Goal: Information Seeking & Learning: Learn about a topic

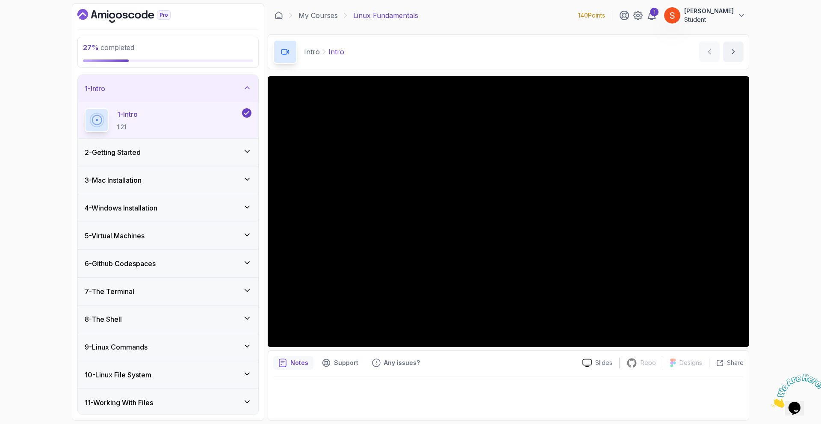
click at [180, 295] on div "7 - The Terminal" at bounding box center [168, 291] width 167 height 10
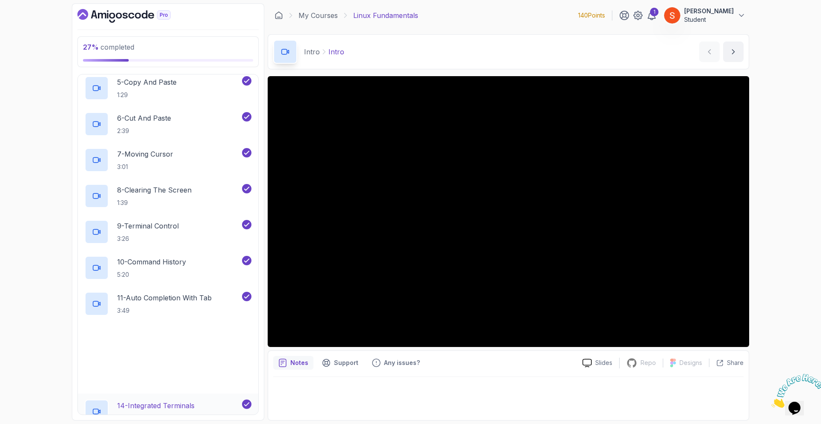
scroll to position [470, 0]
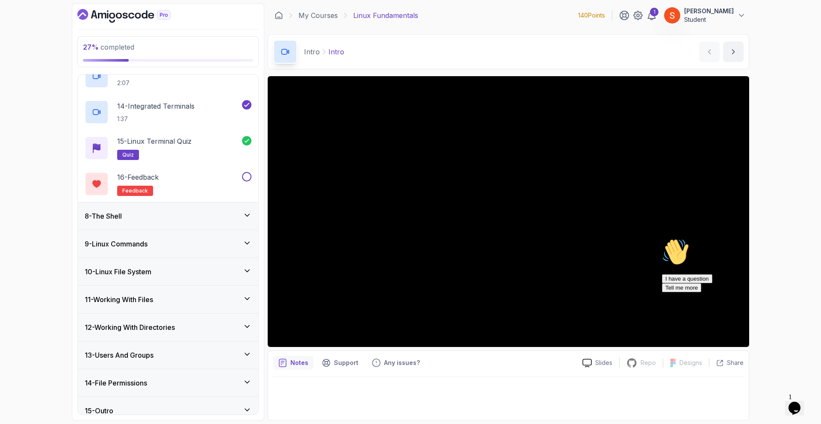
click at [119, 215] on h3 "8 - The Shell" at bounding box center [103, 216] width 37 height 10
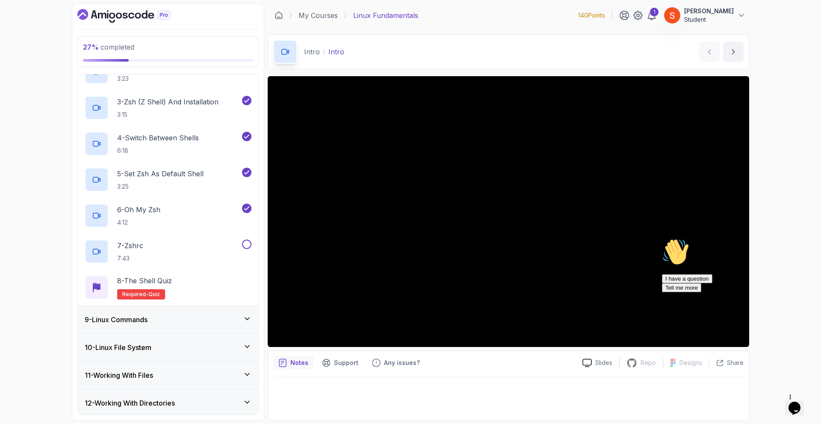
scroll to position [236, 0]
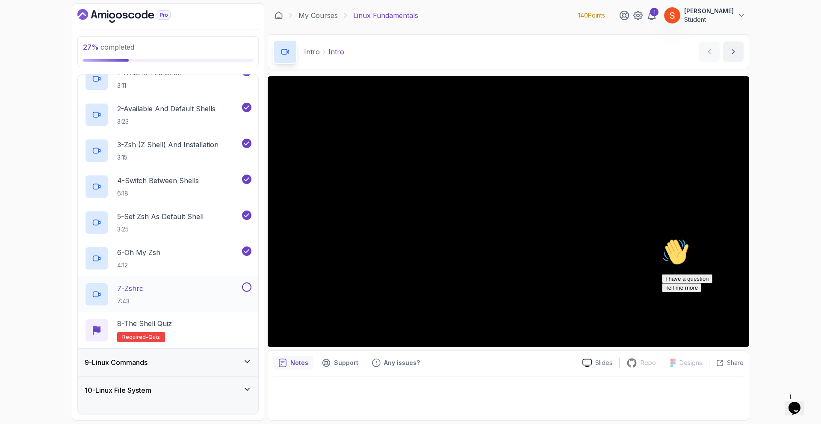
click at [139, 287] on p "7 - Zshrc" at bounding box center [130, 288] width 26 height 10
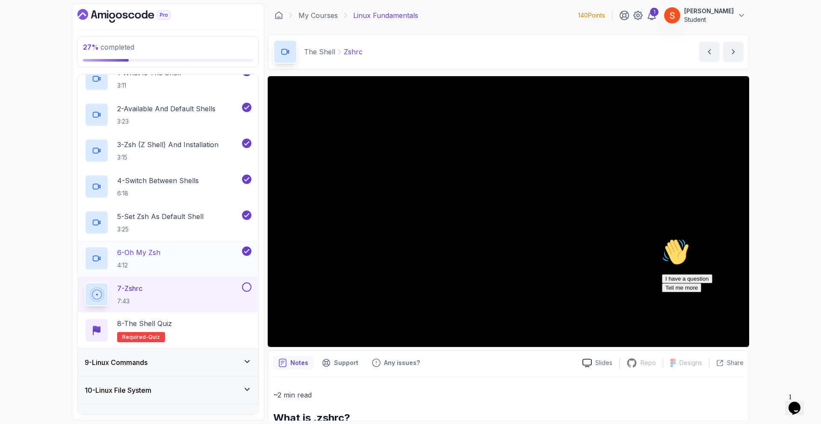
click at [171, 255] on div "6 - Oh My Zsh 4:12" at bounding box center [163, 258] width 156 height 24
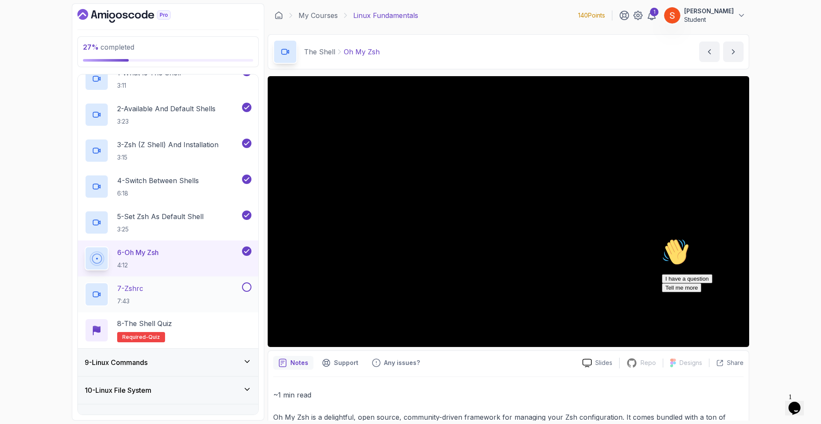
click at [154, 287] on div "7 - Zshrc 7:43" at bounding box center [163, 294] width 156 height 24
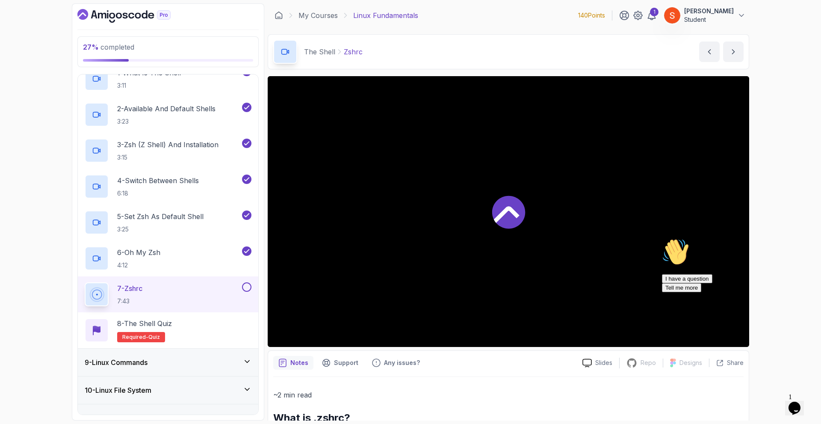
click at [495, 212] on icon at bounding box center [508, 211] width 33 height 33
click at [799, 401] on button "Opens Chat This icon Opens the chat window." at bounding box center [794, 408] width 19 height 15
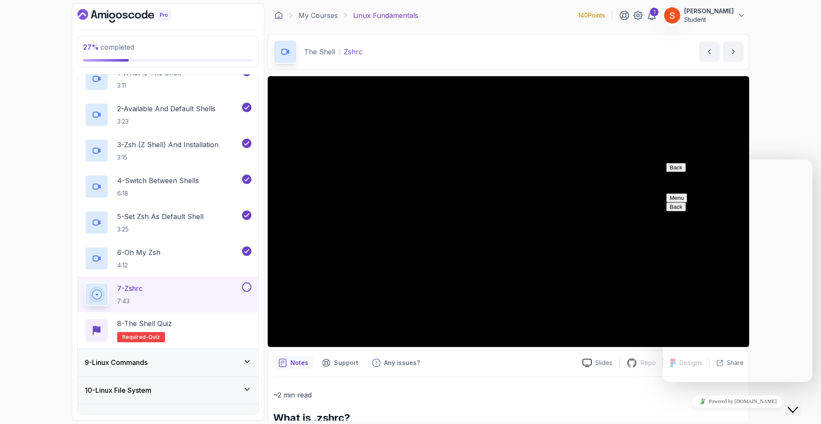
click at [798, 404] on icon "Close Chat This icon closes the chat window." at bounding box center [792, 409] width 10 height 10
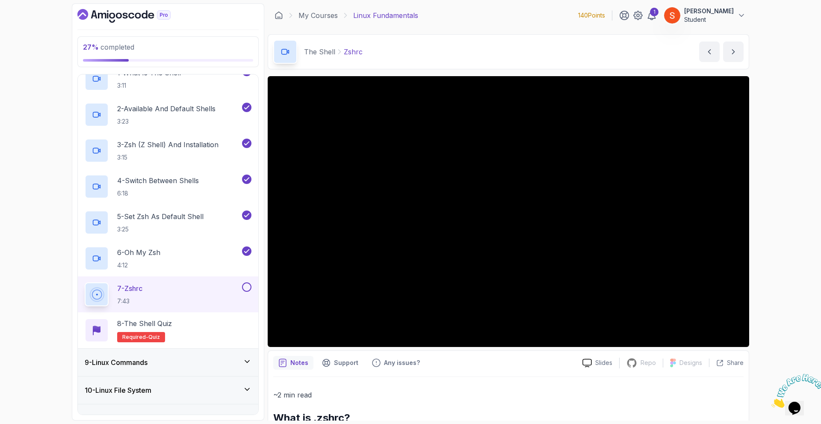
click at [771, 401] on icon "Close" at bounding box center [771, 404] width 0 height 7
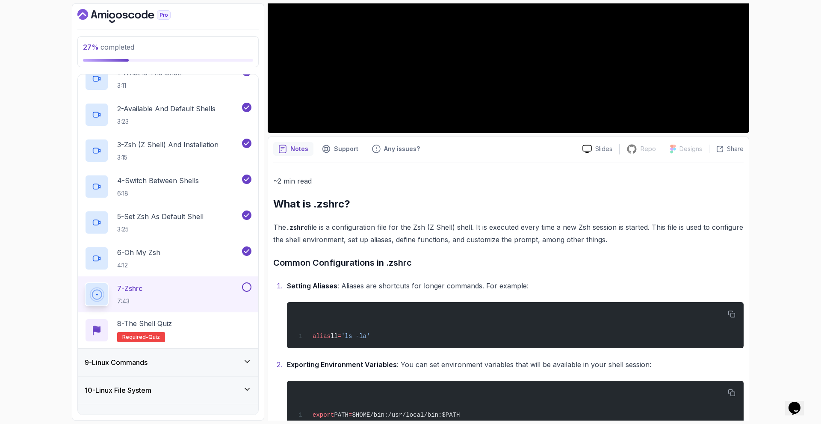
scroll to position [128, 0]
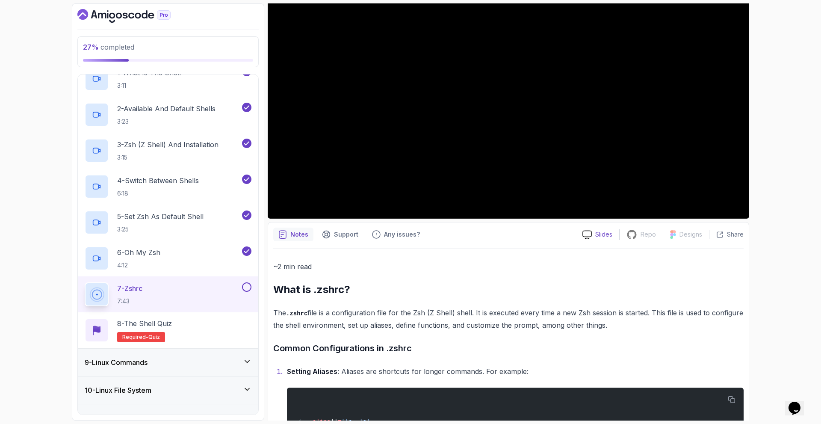
click at [593, 231] on div "Slides" at bounding box center [597, 234] width 44 height 9
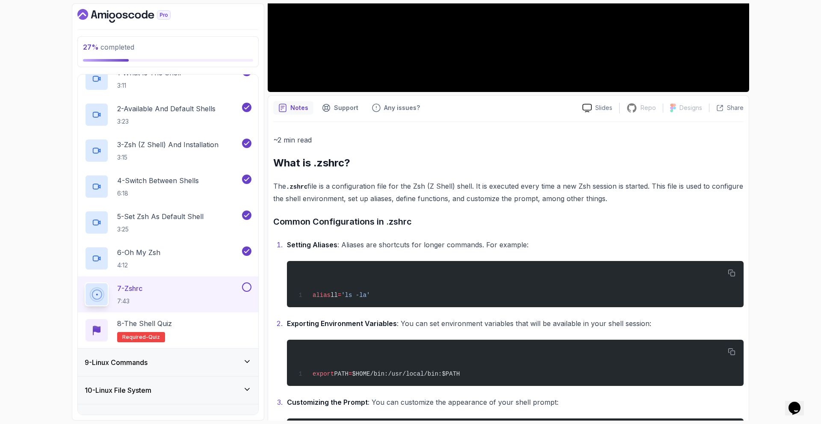
scroll to position [0, 0]
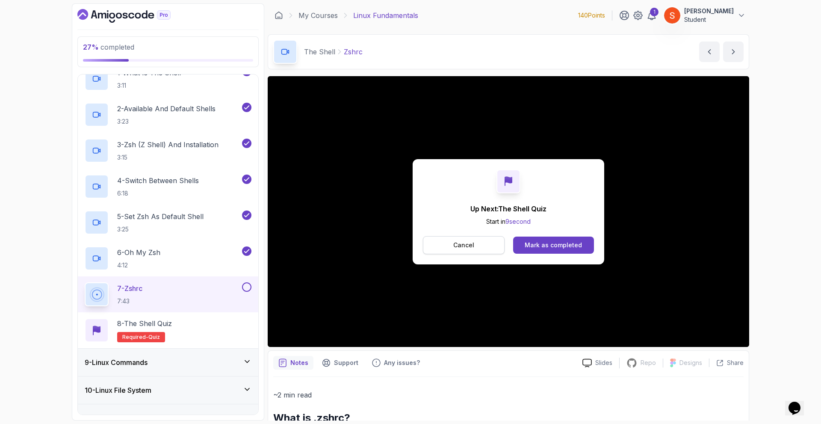
click at [481, 246] on button "Cancel" at bounding box center [464, 245] width 82 height 18
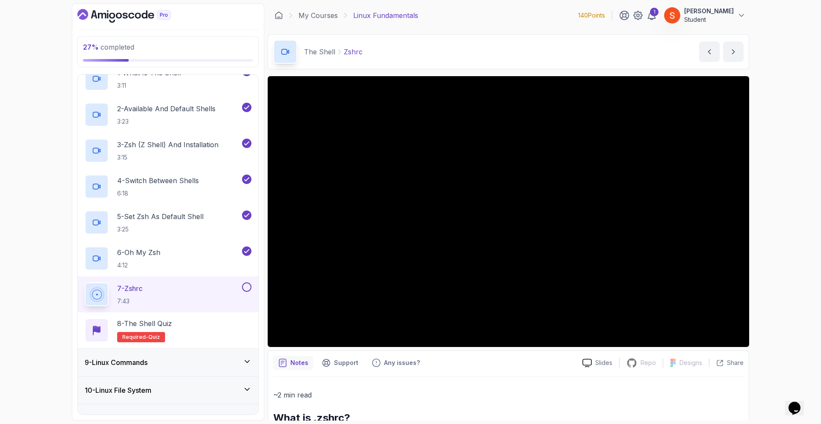
click at [142, 287] on p "7 - Zshrc" at bounding box center [129, 288] width 25 height 10
click at [131, 288] on p "7 - Zshrc" at bounding box center [129, 288] width 25 height 10
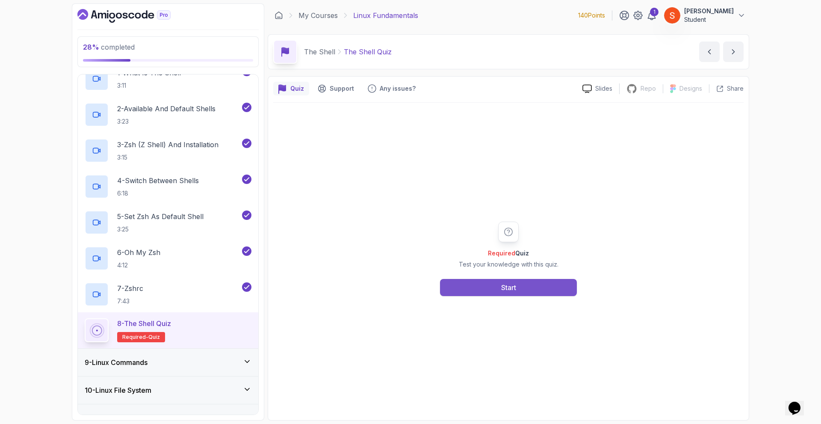
click at [494, 284] on button "Start" at bounding box center [508, 287] width 137 height 17
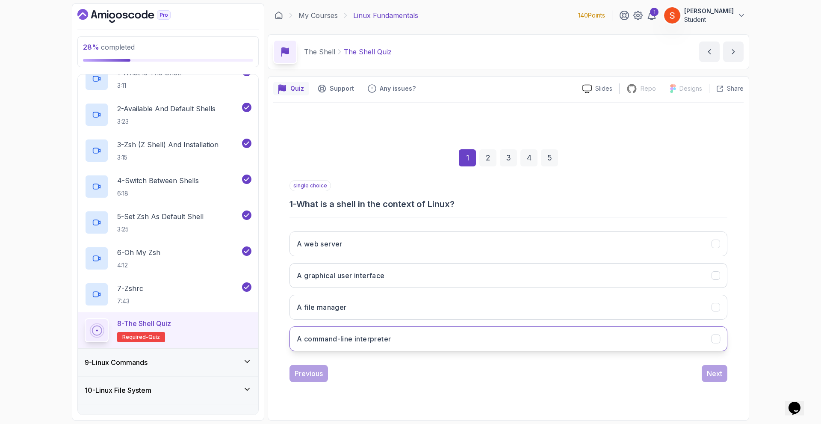
click at [402, 333] on button "A command-line interpreter" at bounding box center [508, 338] width 438 height 25
click at [713, 374] on div "Next" at bounding box center [714, 373] width 15 height 10
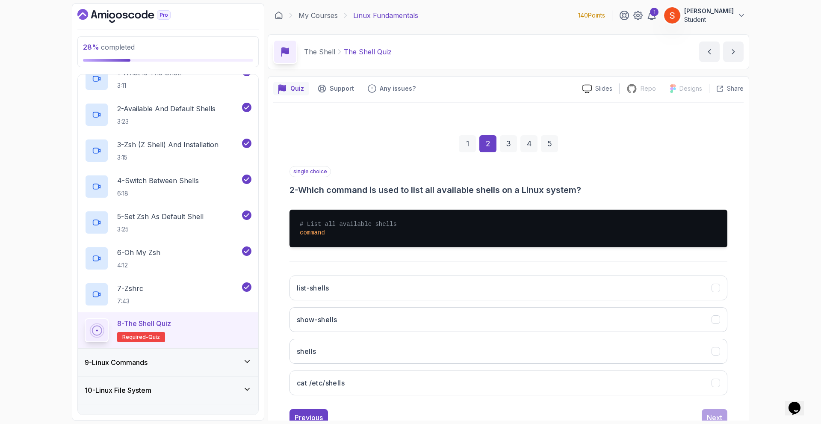
scroll to position [30, 0]
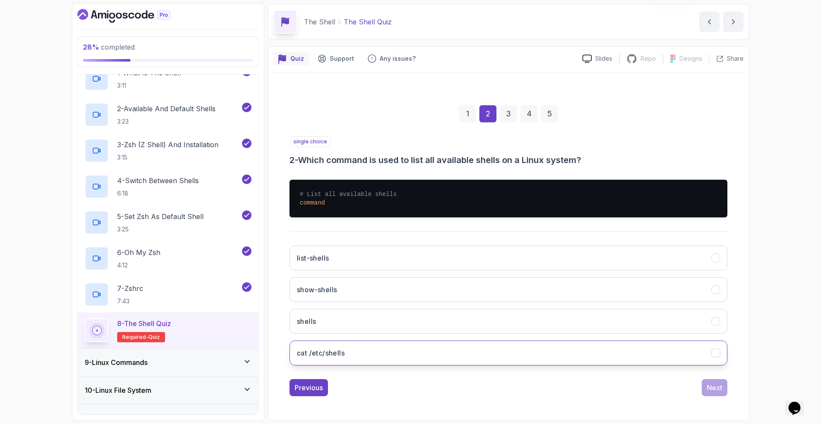
click at [367, 354] on button "cat /etc/shells" at bounding box center [508, 352] width 438 height 25
click at [713, 386] on div "Next" at bounding box center [714, 387] width 15 height 10
click at [334, 352] on button "zsh" at bounding box center [508, 352] width 438 height 25
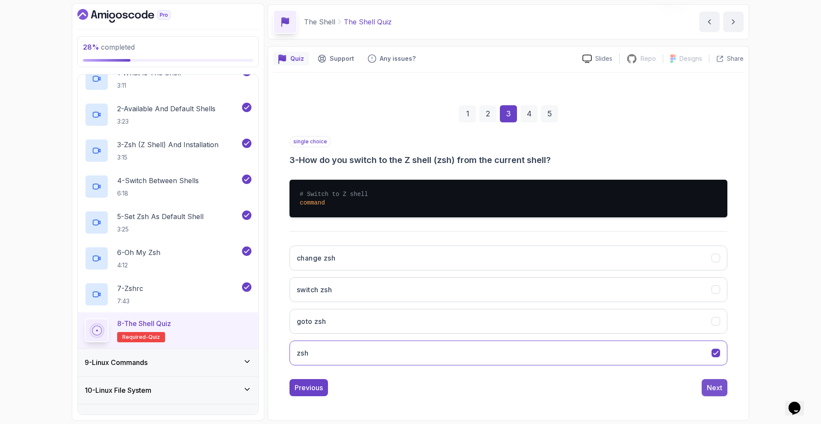
click at [719, 388] on div "Next" at bounding box center [714, 387] width 15 height 10
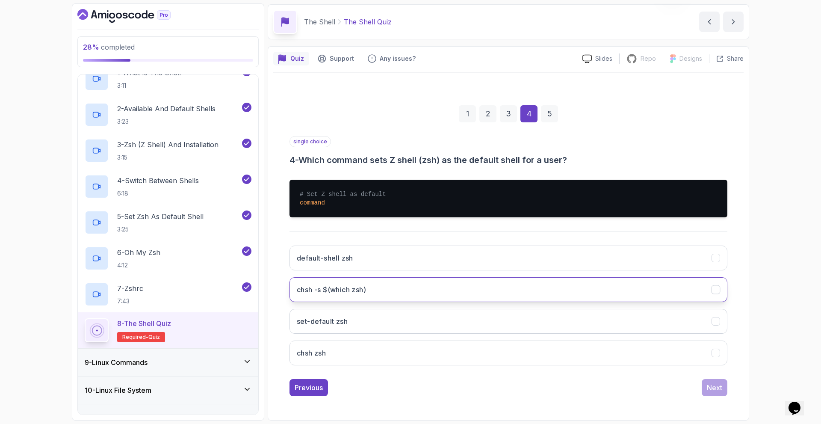
click at [350, 285] on h3 "chsh -s $(which zsh)" at bounding box center [331, 289] width 69 height 10
click at [712, 388] on div "Next" at bounding box center [714, 387] width 15 height 10
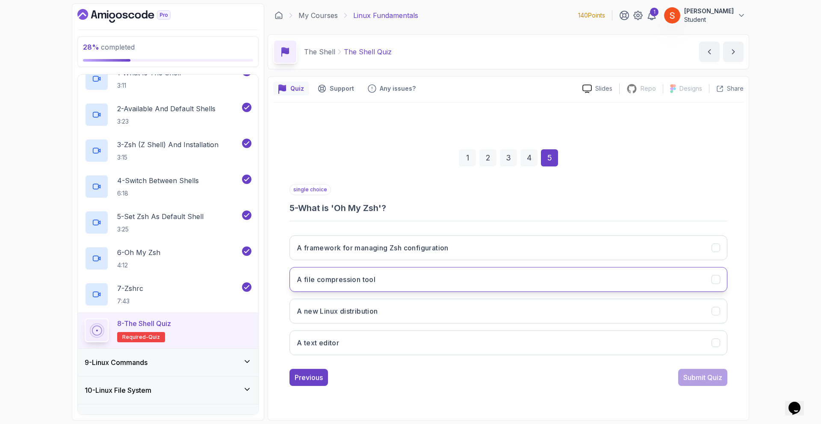
scroll to position [0, 0]
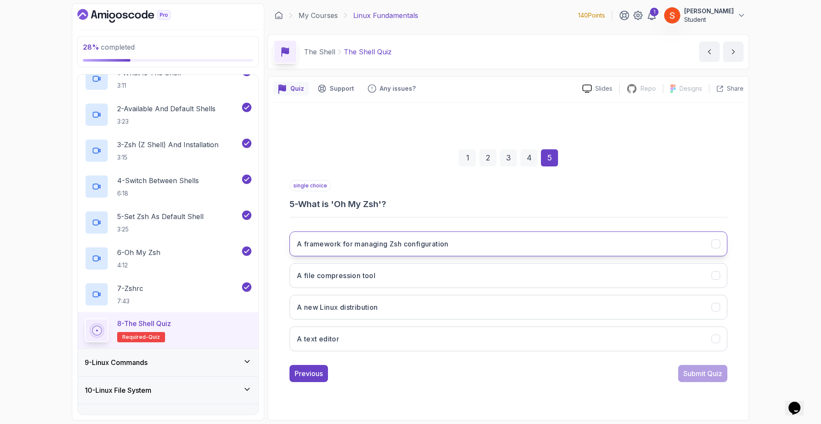
click at [434, 245] on h3 "A framework for managing Zsh configuration" at bounding box center [373, 244] width 152 height 10
click at [708, 376] on div "Submit Quiz" at bounding box center [702, 373] width 39 height 10
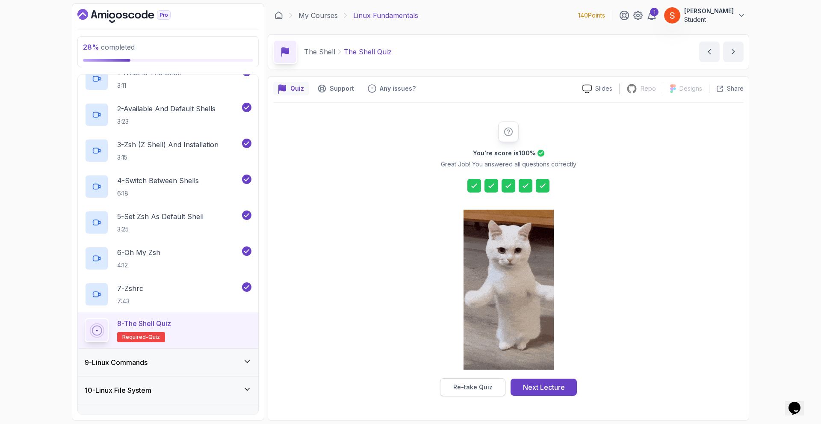
click at [477, 384] on div "Re-take Quiz" at bounding box center [472, 387] width 39 height 9
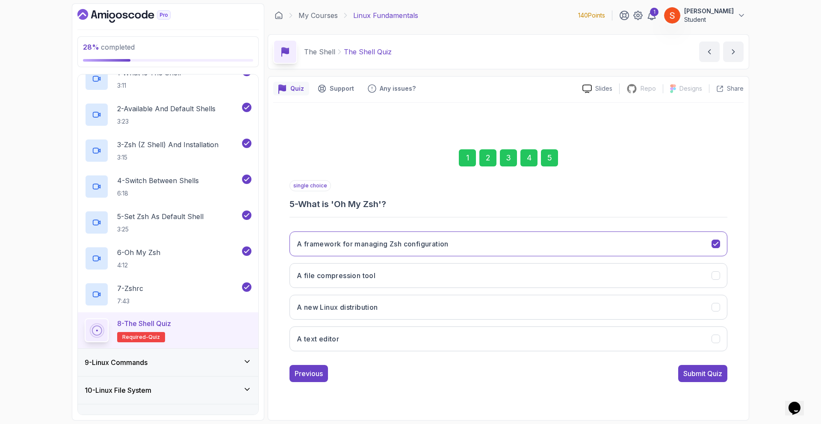
click at [463, 155] on div "1" at bounding box center [467, 157] width 17 height 17
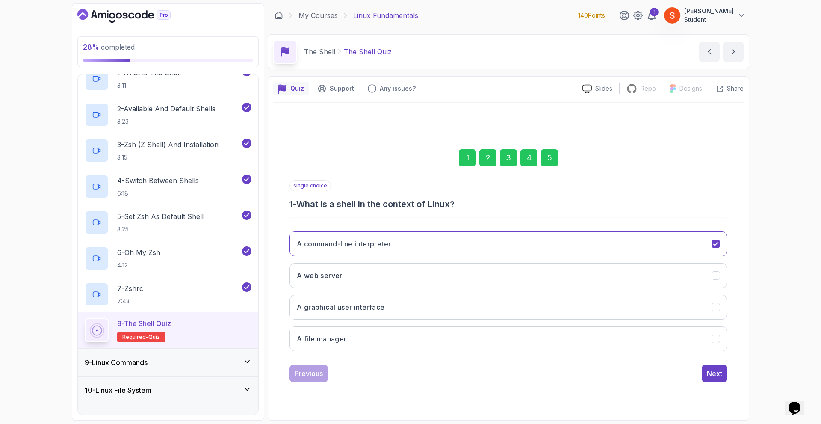
click at [546, 156] on div "5" at bounding box center [549, 157] width 17 height 17
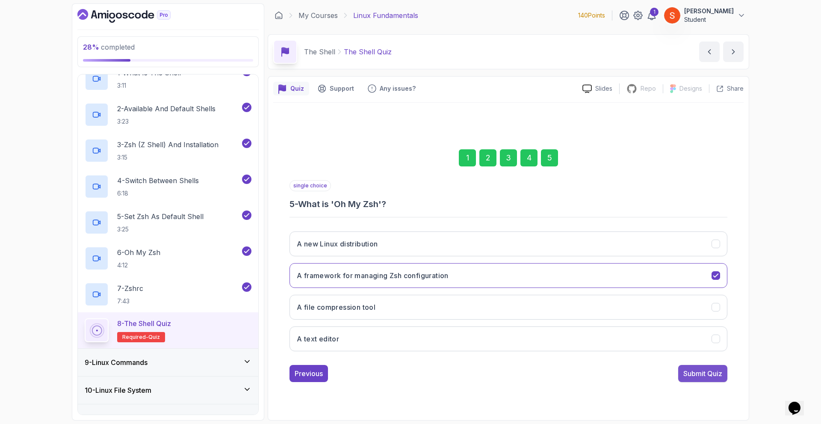
click at [703, 374] on div "Submit Quiz" at bounding box center [702, 373] width 39 height 10
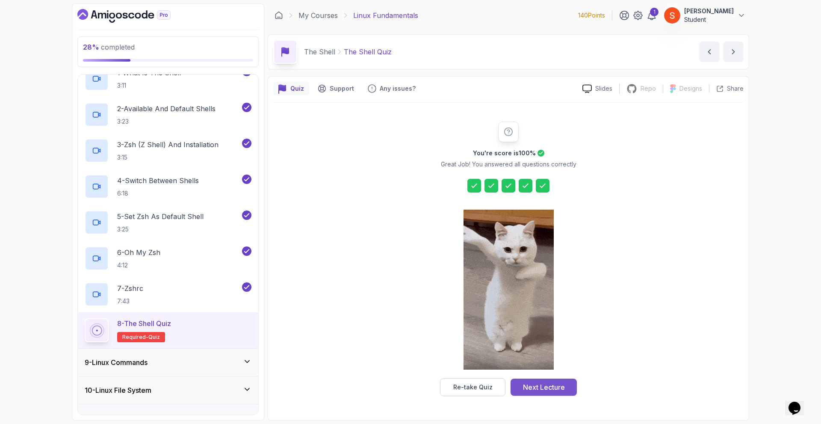
click at [537, 386] on div "Next Lecture" at bounding box center [544, 387] width 42 height 10
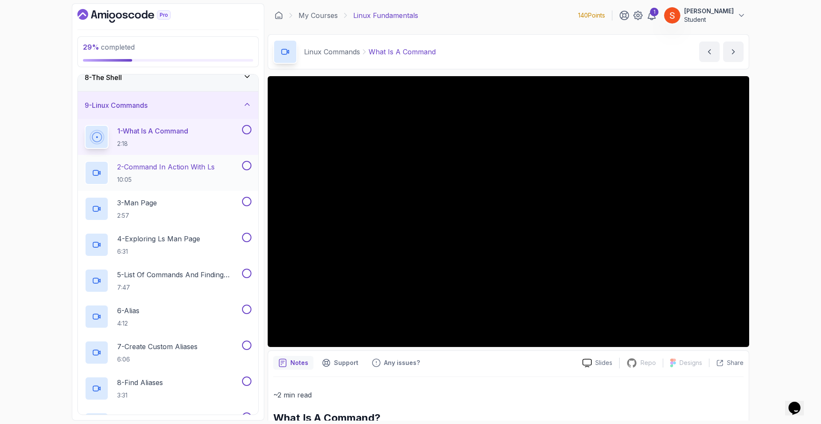
scroll to position [436, 0]
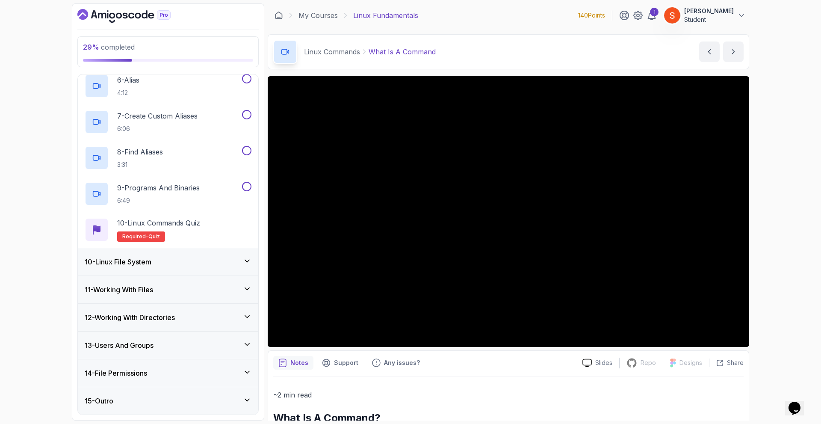
click at [143, 257] on h3 "10 - Linux File System" at bounding box center [118, 262] width 67 height 10
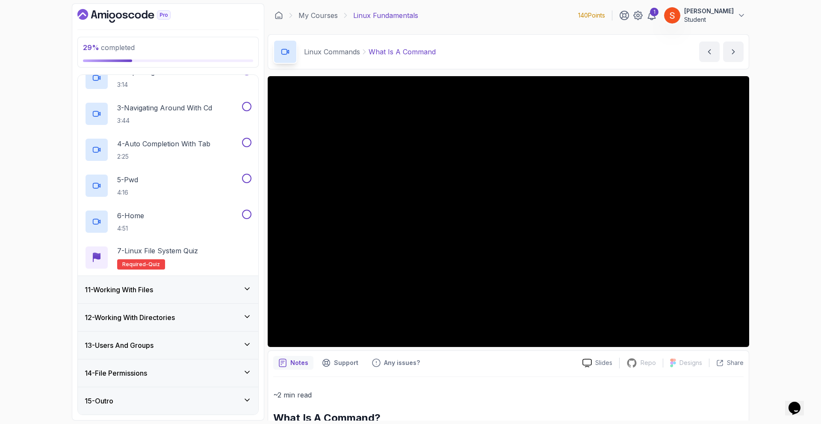
scroll to position [157, 0]
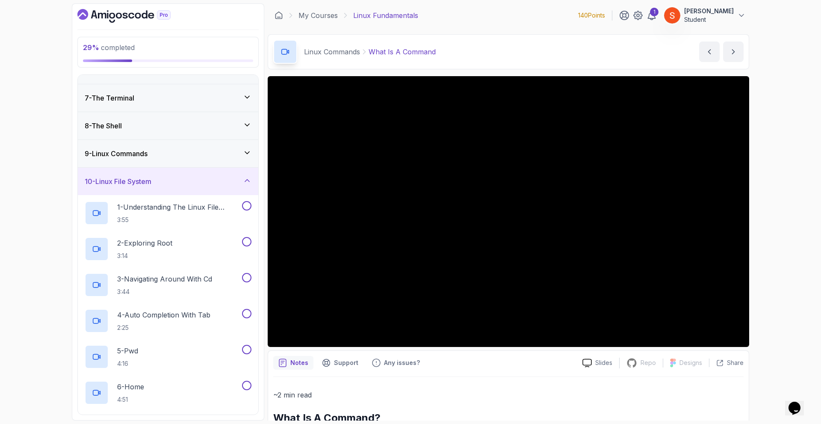
click at [137, 185] on h3 "10 - Linux File System" at bounding box center [118, 181] width 67 height 10
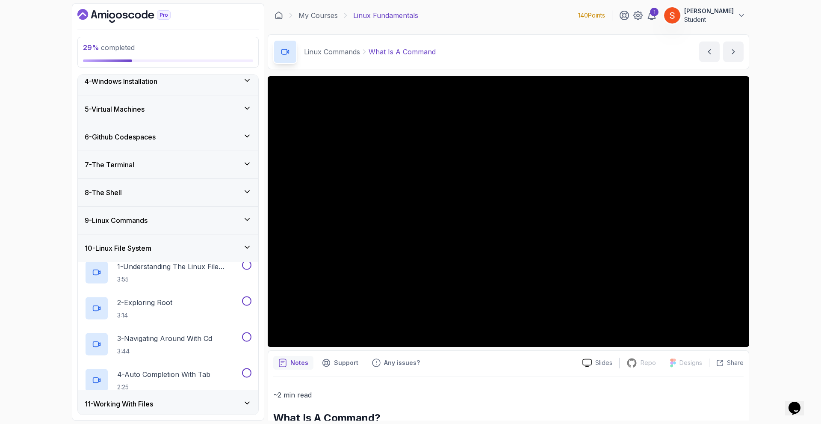
scroll to position [77, 0]
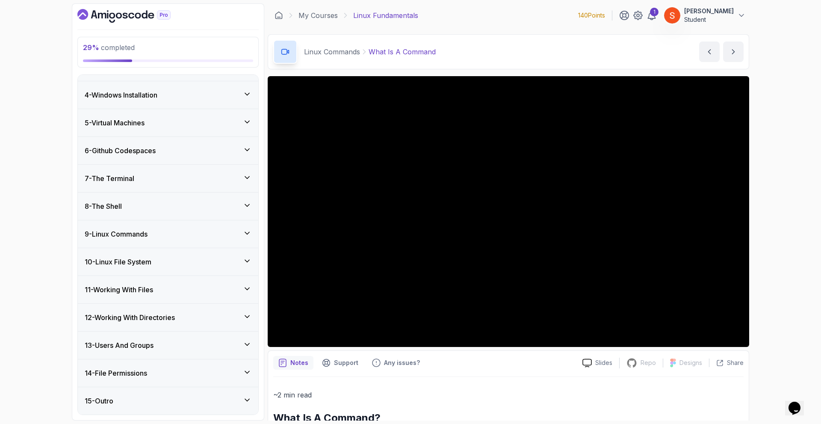
click at [130, 235] on h3 "9 - Linux Commands" at bounding box center [116, 234] width 63 height 10
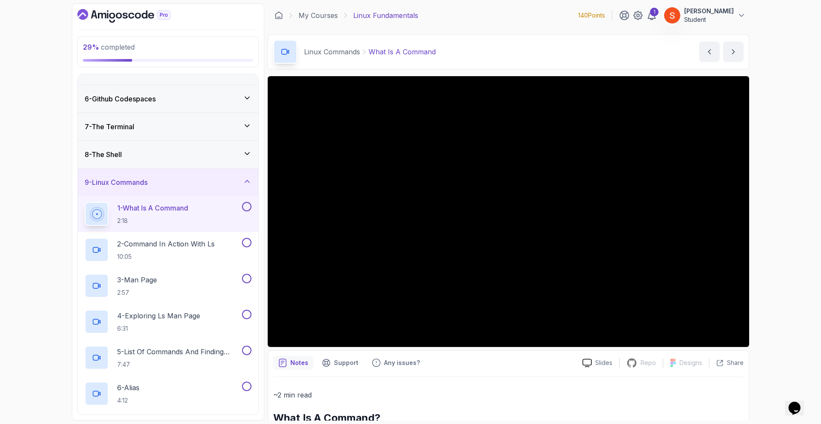
scroll to position [171, 0]
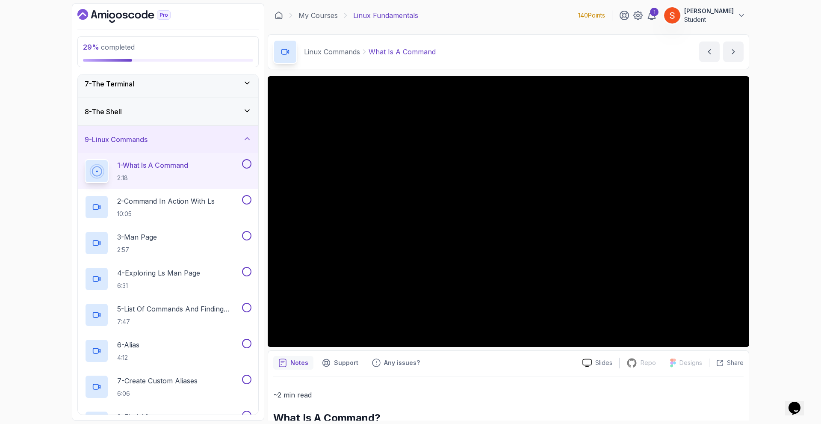
click at [177, 165] on p "1 - What Is A Command" at bounding box center [152, 165] width 71 height 10
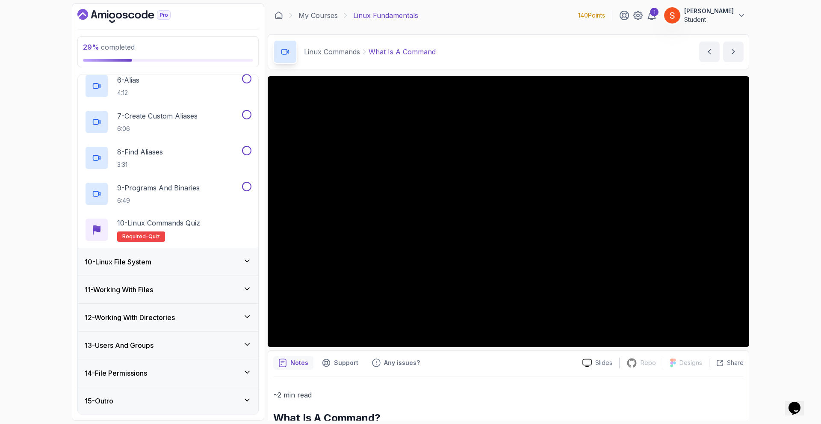
click at [124, 267] on div "10 - Linux File System" at bounding box center [168, 261] width 180 height 27
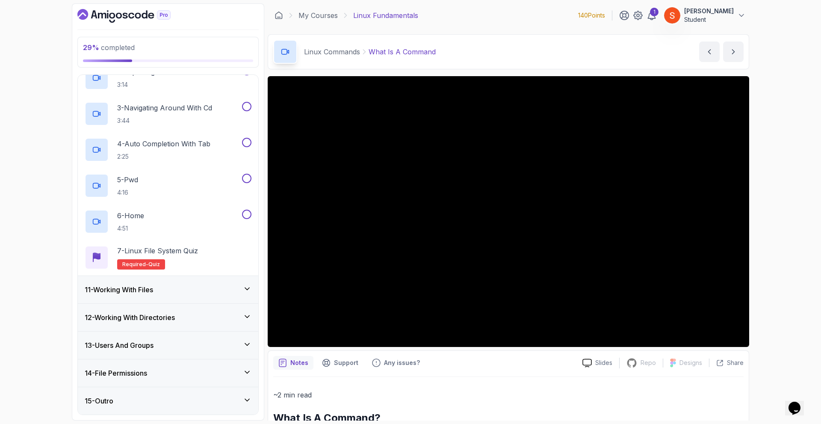
click at [125, 292] on h3 "11 - Working With Files" at bounding box center [119, 289] width 68 height 10
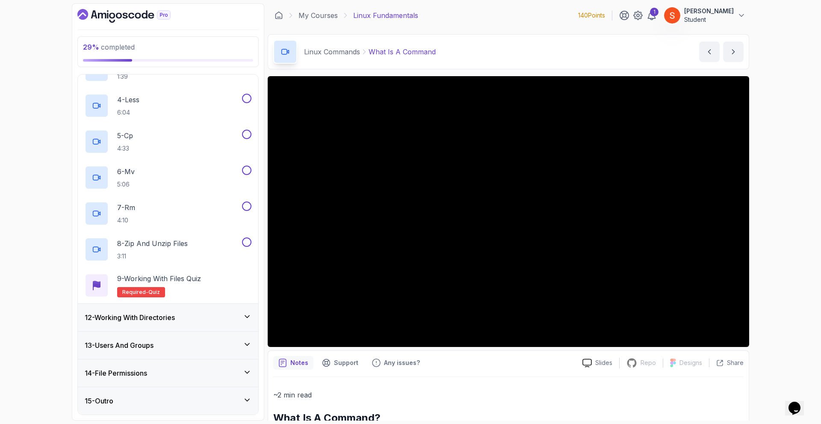
click at [121, 316] on h3 "12 - Working With Directories" at bounding box center [130, 317] width 90 height 10
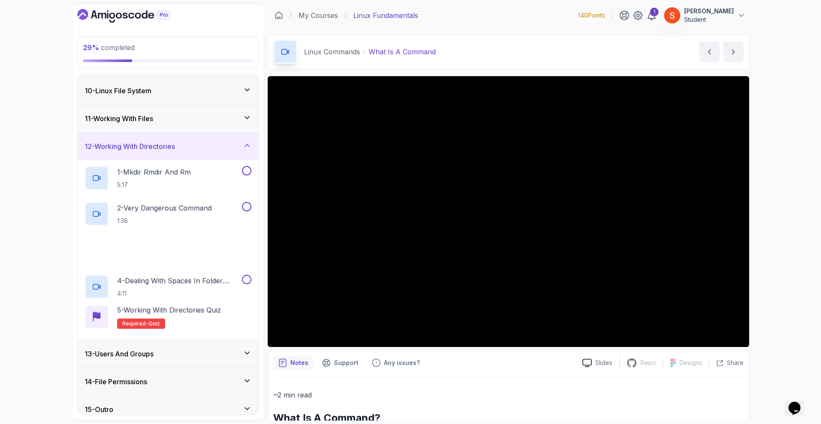
scroll to position [257, 0]
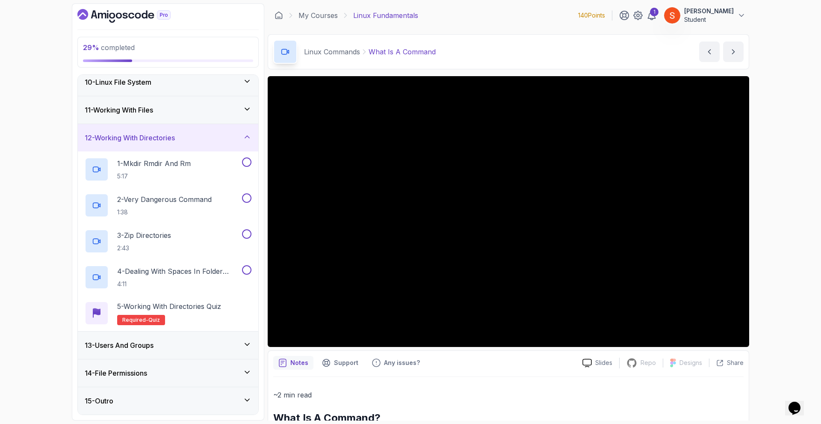
click at [143, 341] on h3 "13 - Users And Groups" at bounding box center [119, 345] width 69 height 10
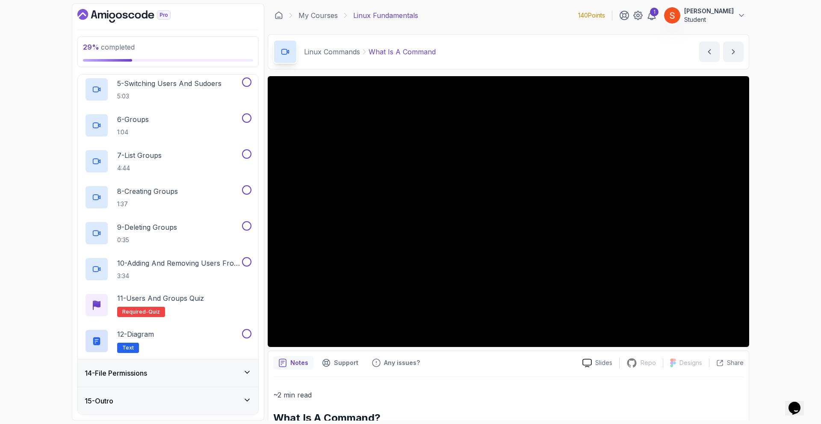
click at [136, 369] on h3 "14 - File Permissions" at bounding box center [116, 373] width 62 height 10
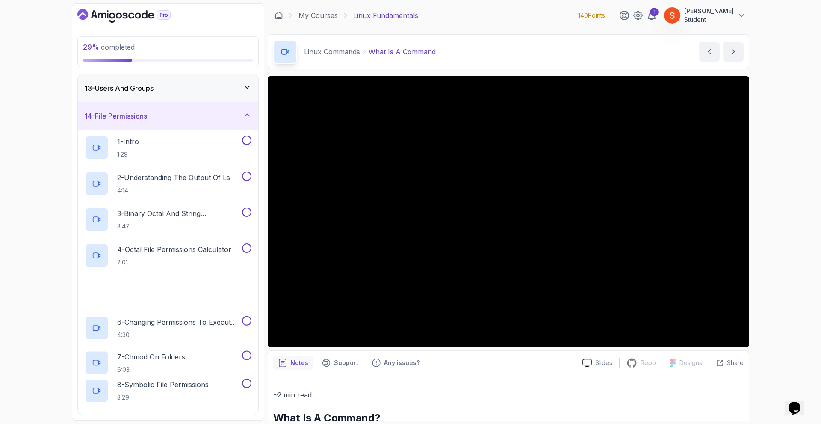
scroll to position [543, 0]
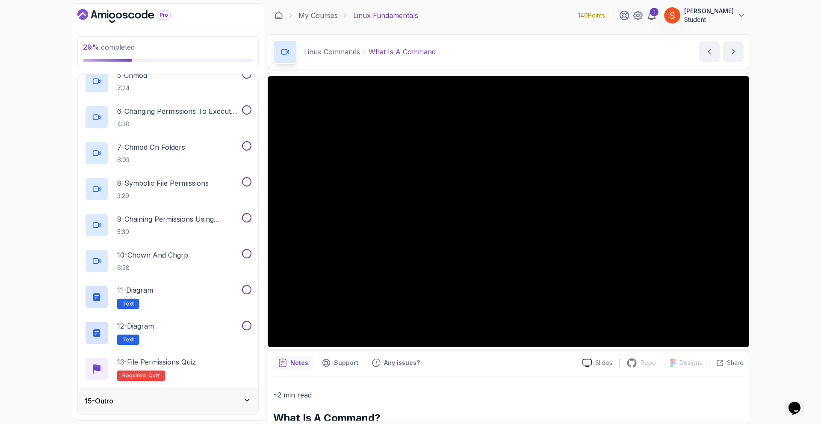
click at [118, 397] on div "15 - Outro" at bounding box center [168, 400] width 167 height 10
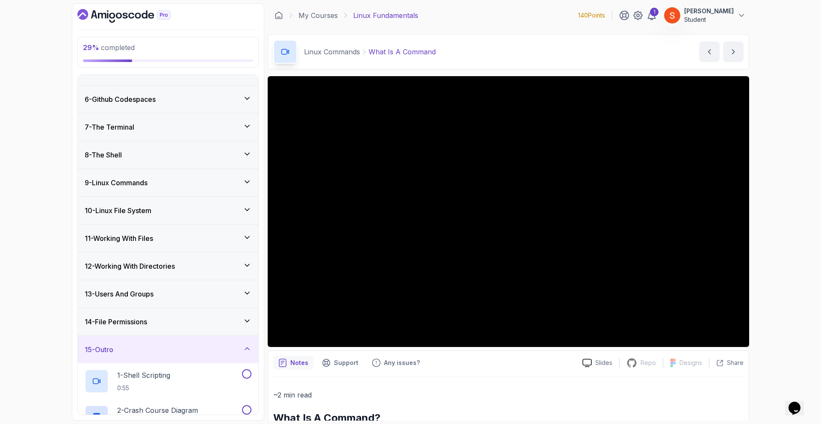
scroll to position [43, 0]
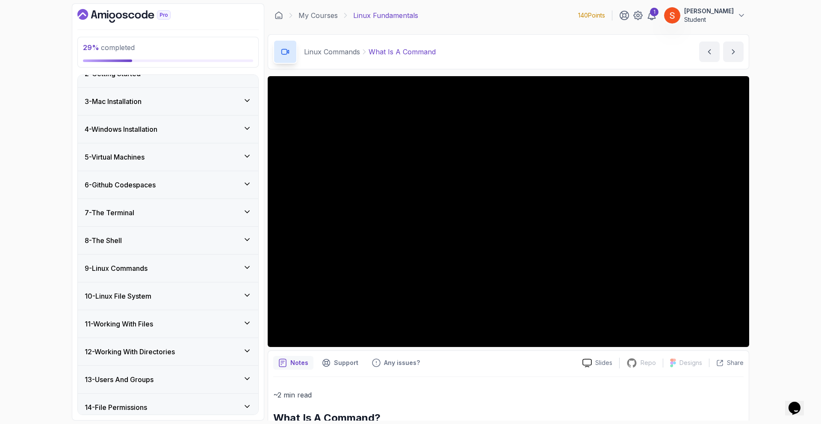
click at [105, 269] on h3 "9 - Linux Commands" at bounding box center [116, 268] width 63 height 10
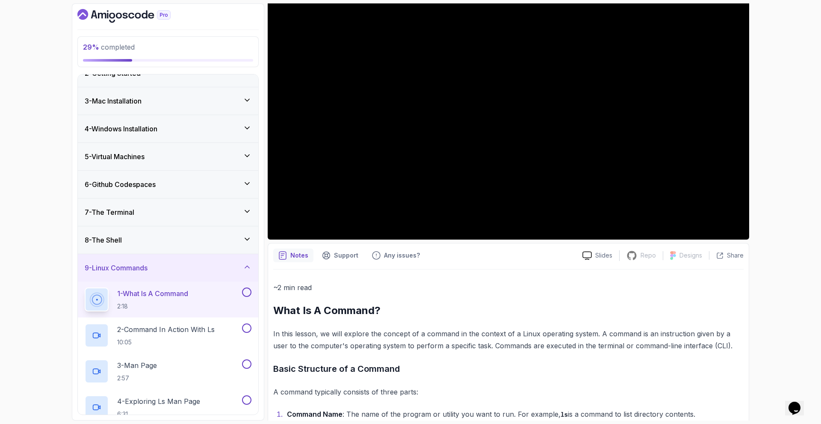
scroll to position [0, 0]
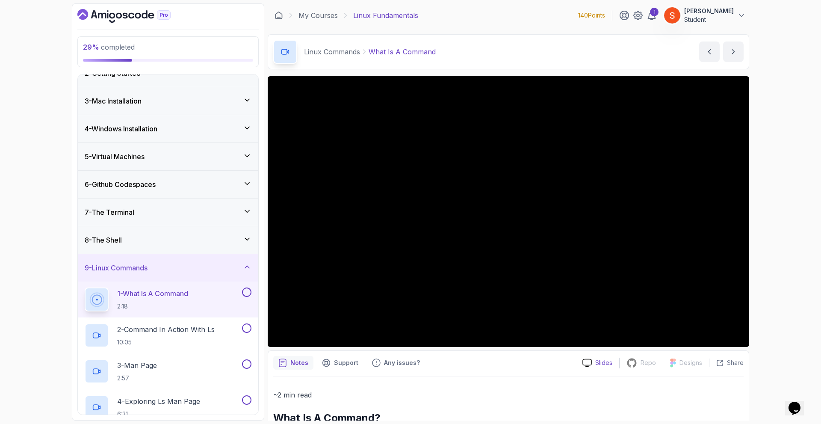
click at [597, 360] on p "Slides" at bounding box center [603, 362] width 17 height 9
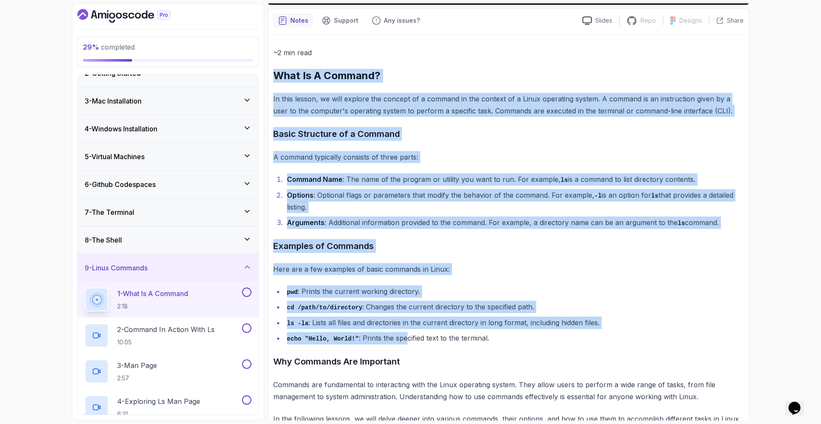
scroll to position [364, 0]
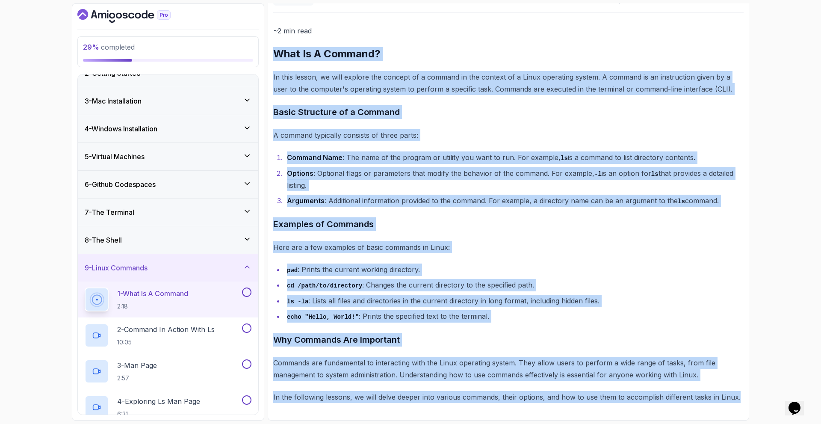
drag, startPoint x: 283, startPoint y: 208, endPoint x: 765, endPoint y: 424, distance: 528.5
click at [765, 423] on html "29 % completed 1 - Intro 2 - Getting Started 3 - Mac Installation 4 - Windows I…" at bounding box center [410, 212] width 821 height 424
copy div "What Is A Command? In this lesson, we will explore the concept of a command in …"
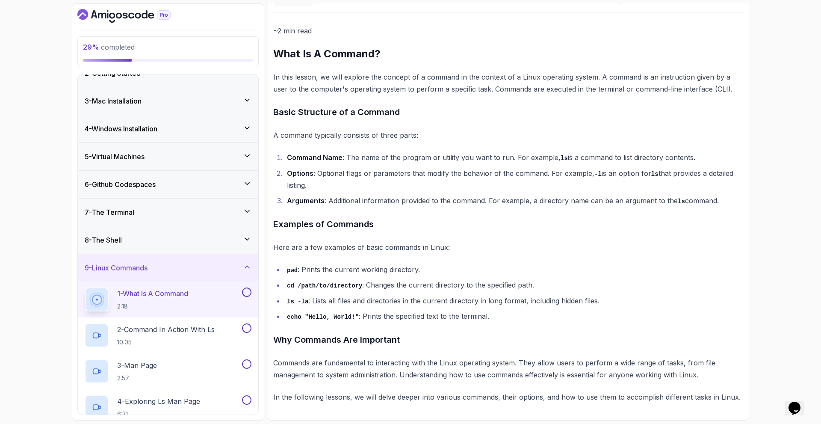
click at [548, 26] on p "~2 min read" at bounding box center [508, 31] width 470 height 12
click at [489, 129] on div "~2 min read What Is A Command? In this lesson, we will explore the concept of a…" at bounding box center [508, 214] width 470 height 378
drag, startPoint x: 451, startPoint y: 81, endPoint x: 446, endPoint y: 54, distance: 27.0
click at [448, 66] on div "~2 min read What Is A Command? In this lesson, we will explore the concept of a…" at bounding box center [508, 214] width 470 height 378
drag, startPoint x: 445, startPoint y: 51, endPoint x: 361, endPoint y: 42, distance: 84.3
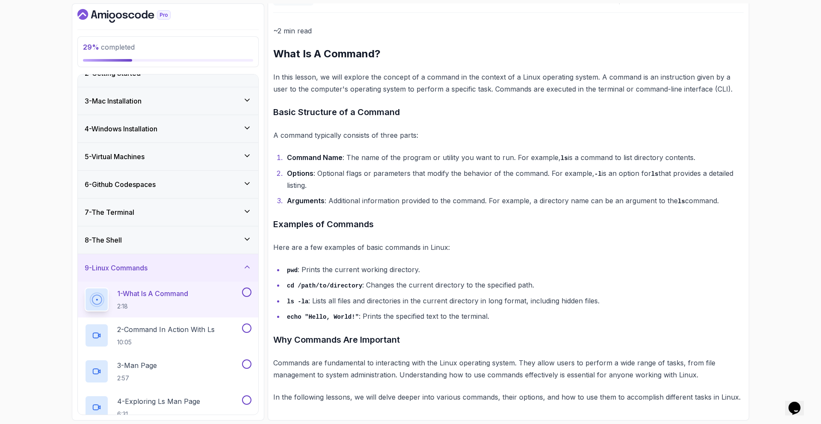
click at [441, 51] on h2 "What Is A Command?" at bounding box center [508, 54] width 470 height 14
click at [360, 41] on div "~2 min read What Is A Command? In this lesson, we will explore the concept of a…" at bounding box center [508, 214] width 470 height 378
click at [359, 54] on h2 "What Is A Command?" at bounding box center [508, 54] width 470 height 14
click at [386, 55] on h2 "What Is A Command?" at bounding box center [508, 54] width 470 height 14
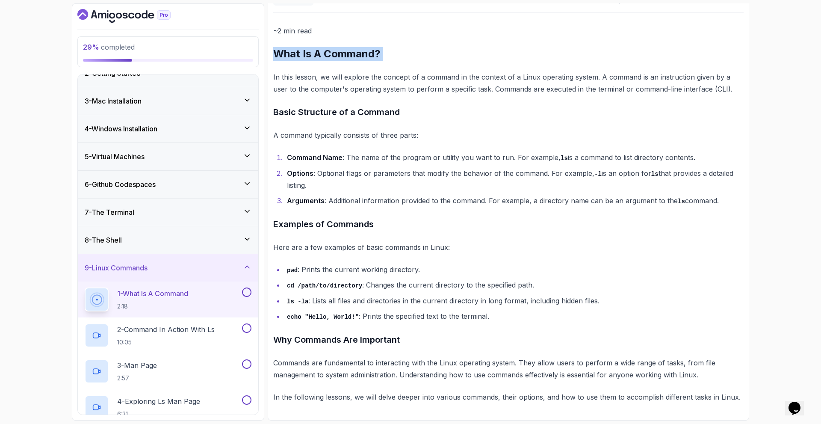
click at [386, 55] on h2 "What Is A Command?" at bounding box center [508, 54] width 470 height 14
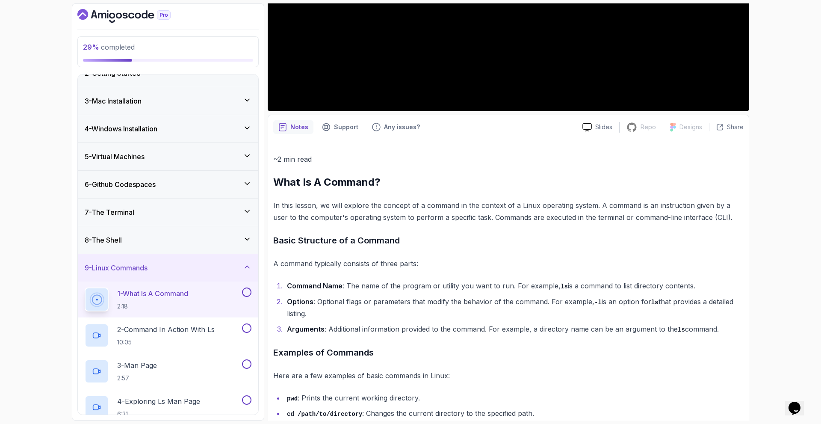
click at [439, 145] on div "~2 min read What Is A Command? In this lesson, we will explore the concept of a…" at bounding box center [508, 342] width 470 height 402
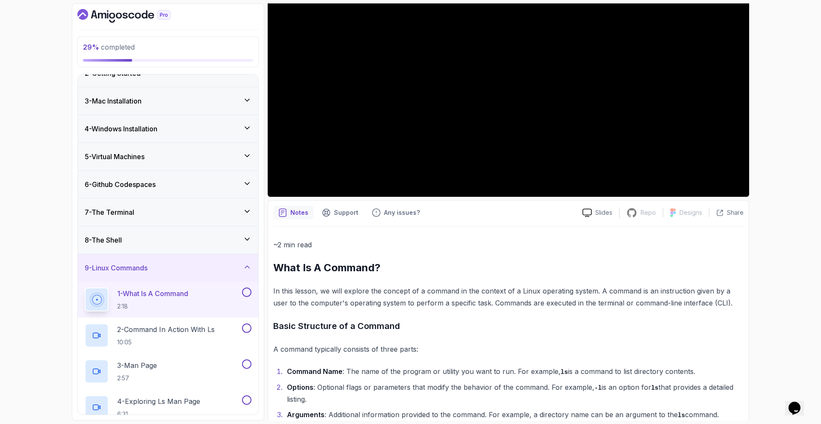
scroll to position [0, 0]
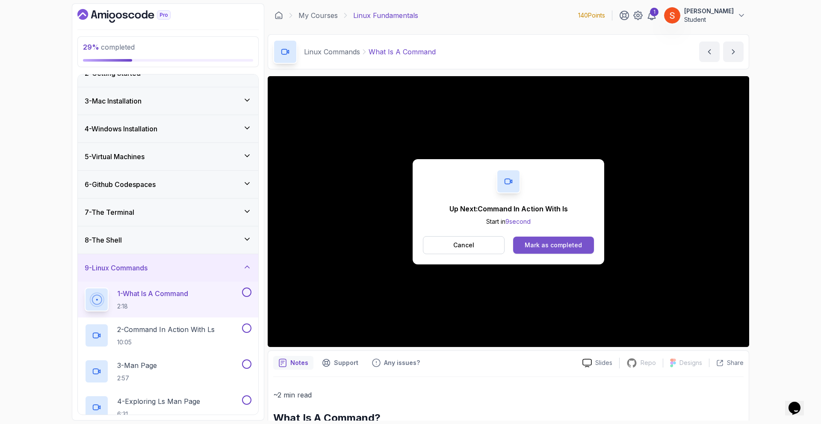
click at [568, 241] on div "Mark as completed" at bounding box center [553, 245] width 57 height 9
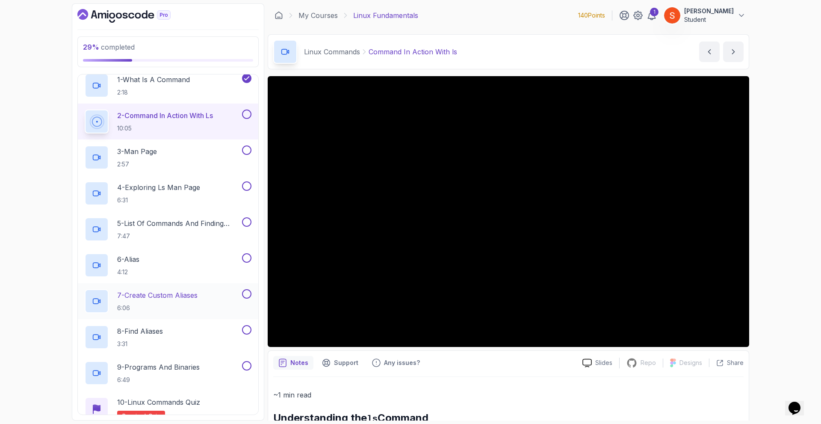
scroll to position [171, 0]
